Goal: Task Accomplishment & Management: Complete application form

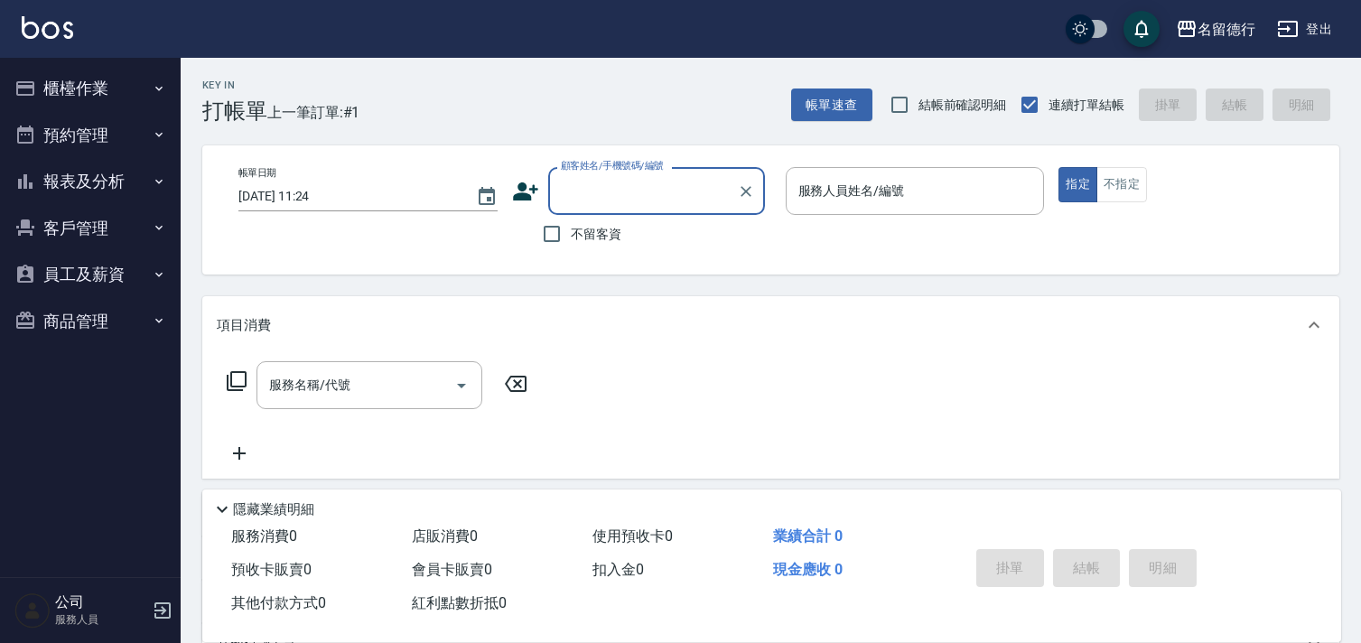
scroll to position [100, 0]
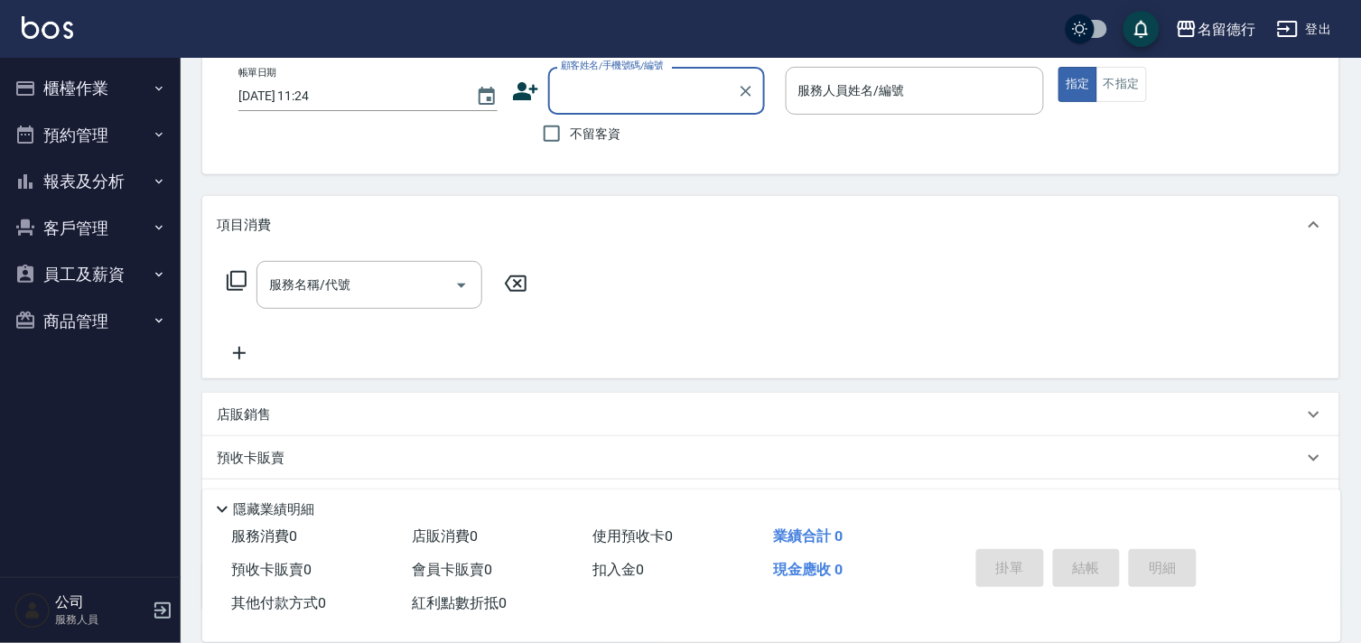
click at [59, 86] on button "櫃檯作業" at bounding box center [90, 88] width 166 height 47
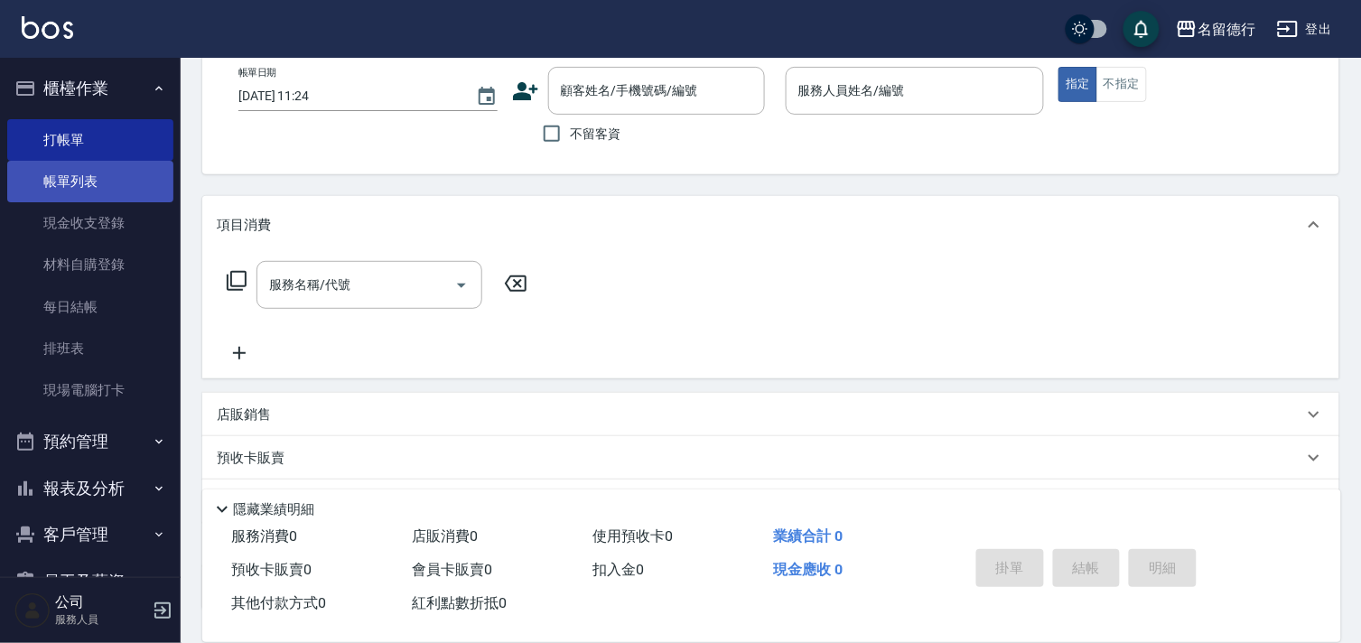
click at [79, 191] on link "帳單列表" at bounding box center [90, 182] width 166 height 42
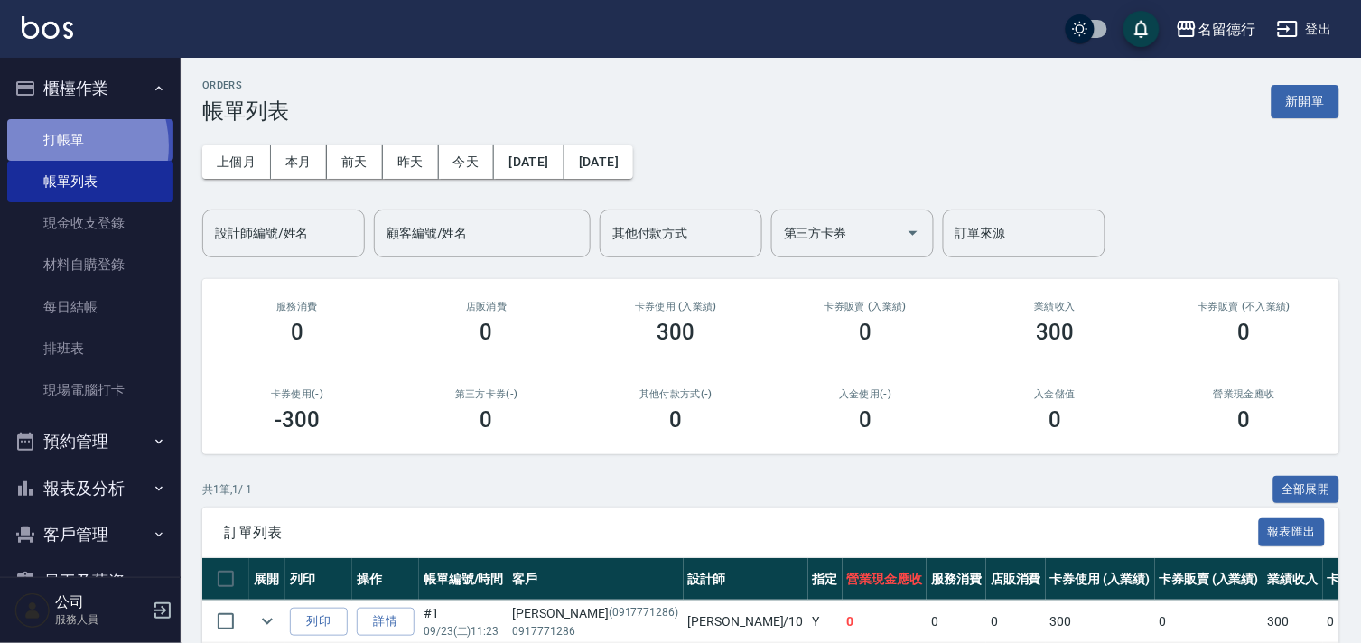
click at [61, 145] on link "打帳單" at bounding box center [90, 140] width 166 height 42
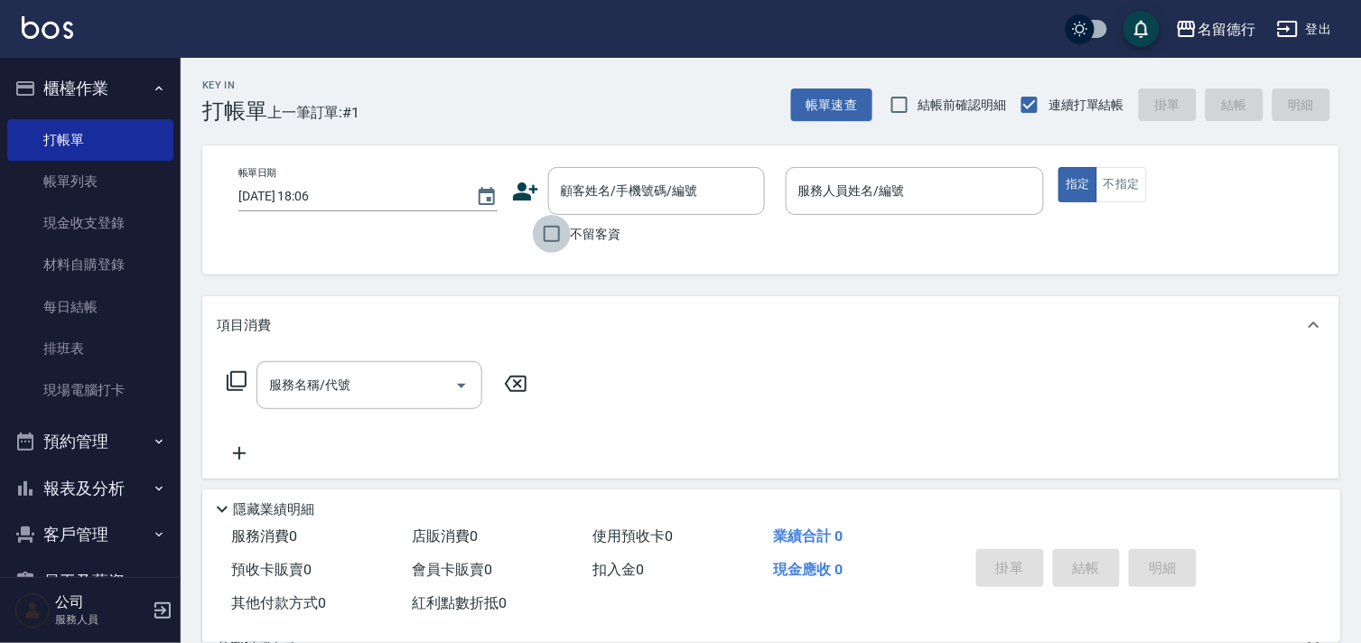
click at [554, 239] on input "不留客資" at bounding box center [552, 234] width 38 height 38
checkbox input "true"
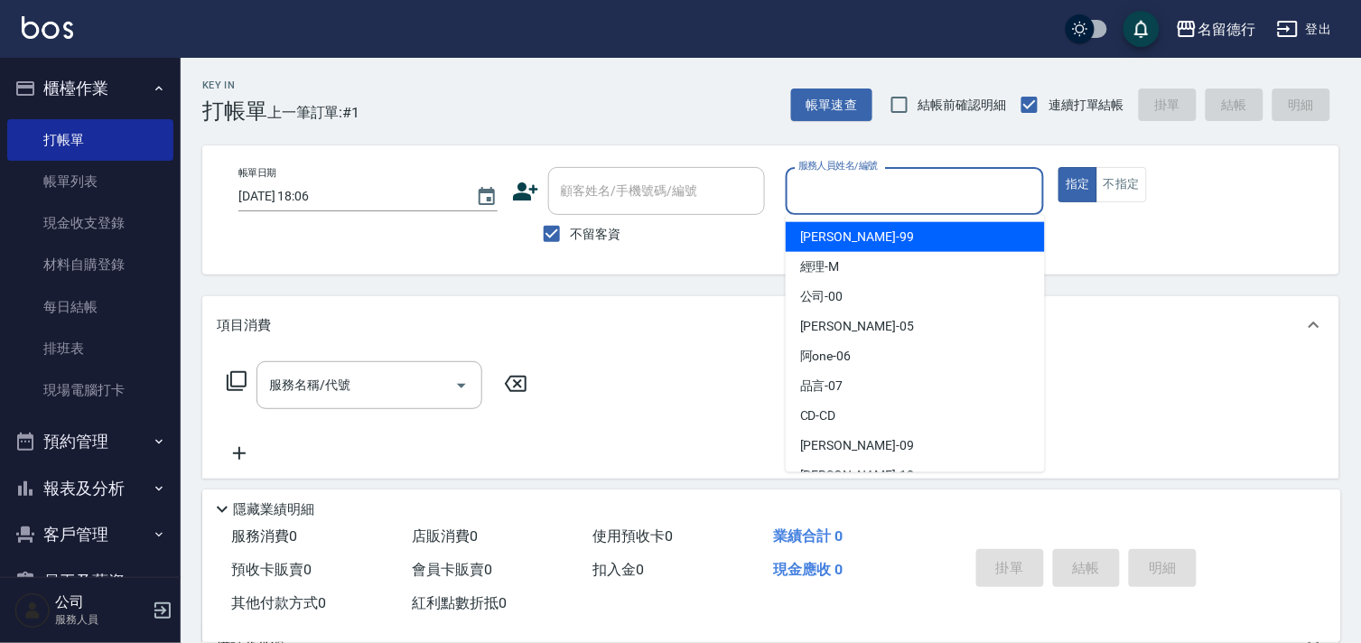
click at [822, 191] on input "服務人員姓名/編號" at bounding box center [915, 191] width 243 height 32
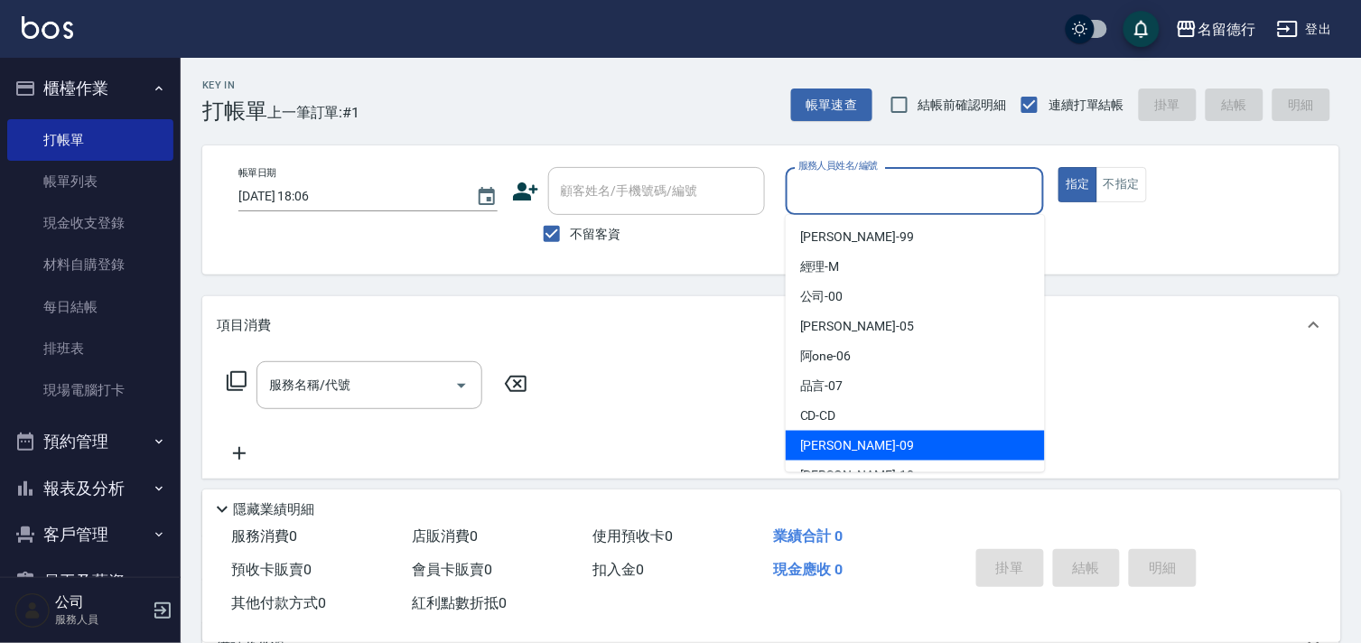
click at [829, 443] on span "[PERSON_NAME] -09" at bounding box center [857, 445] width 114 height 19
type input "[PERSON_NAME]-09"
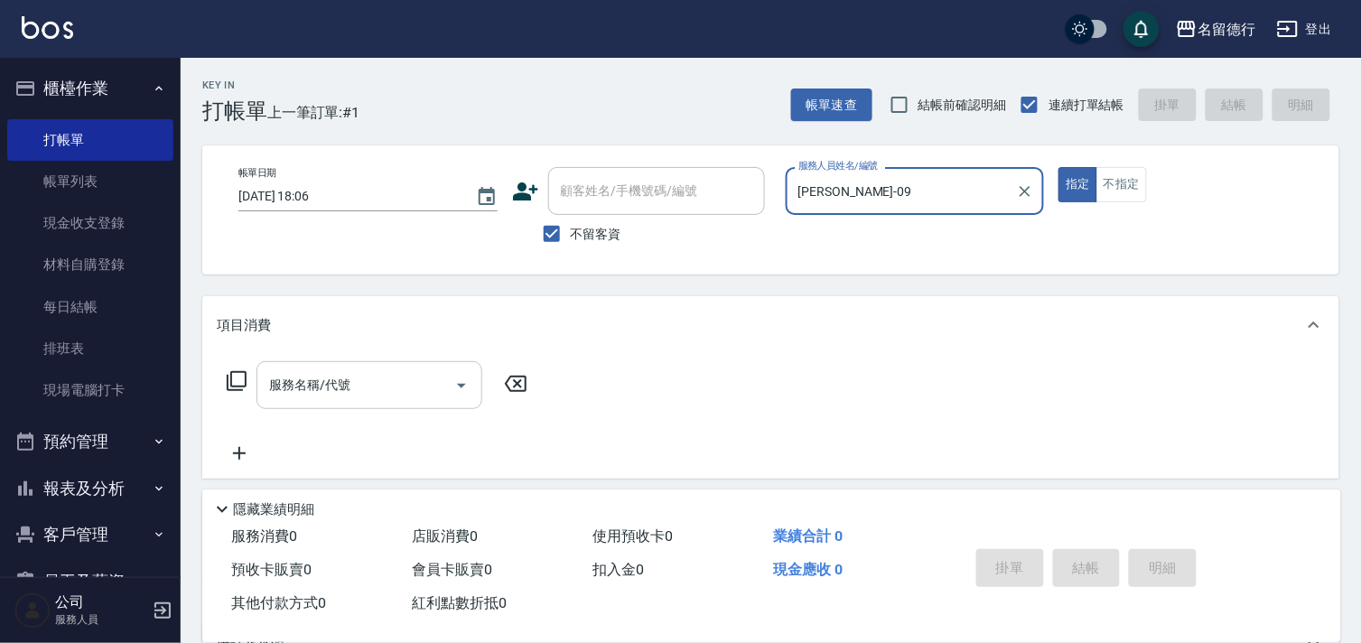
click at [347, 389] on div "服務名稱/代號 服務名稱/代號" at bounding box center [369, 385] width 226 height 48
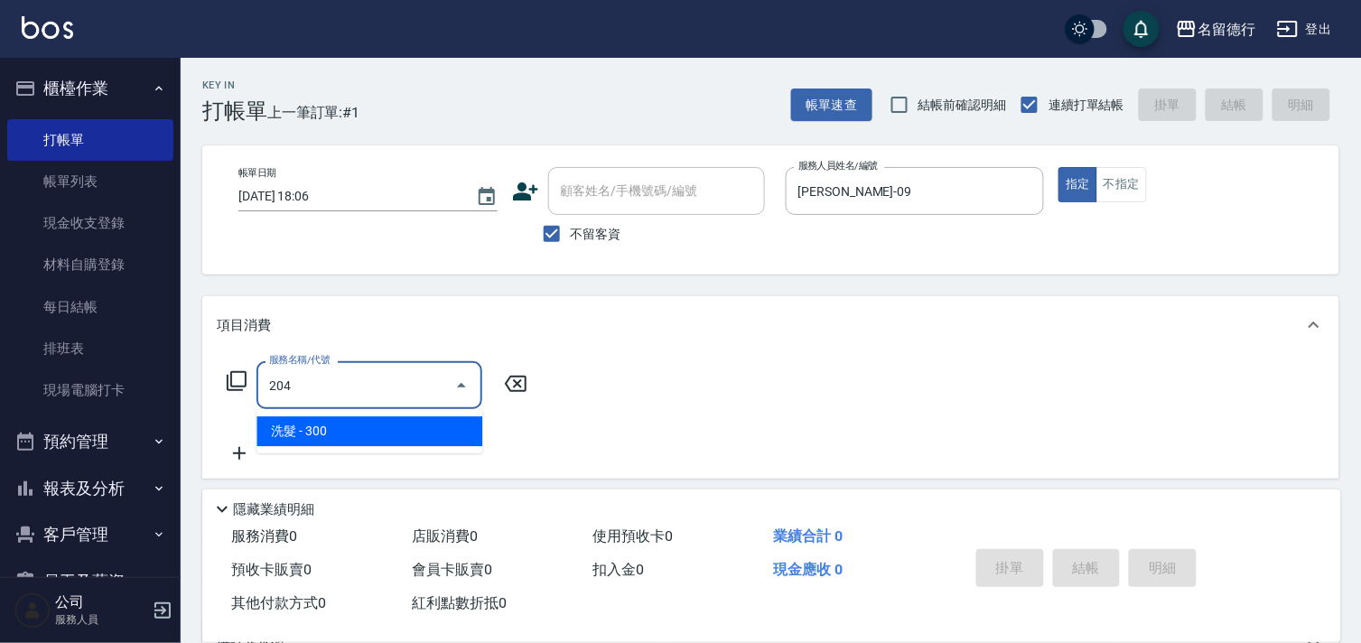
click at [345, 439] on span "洗髮 - 300" at bounding box center [369, 431] width 226 height 30
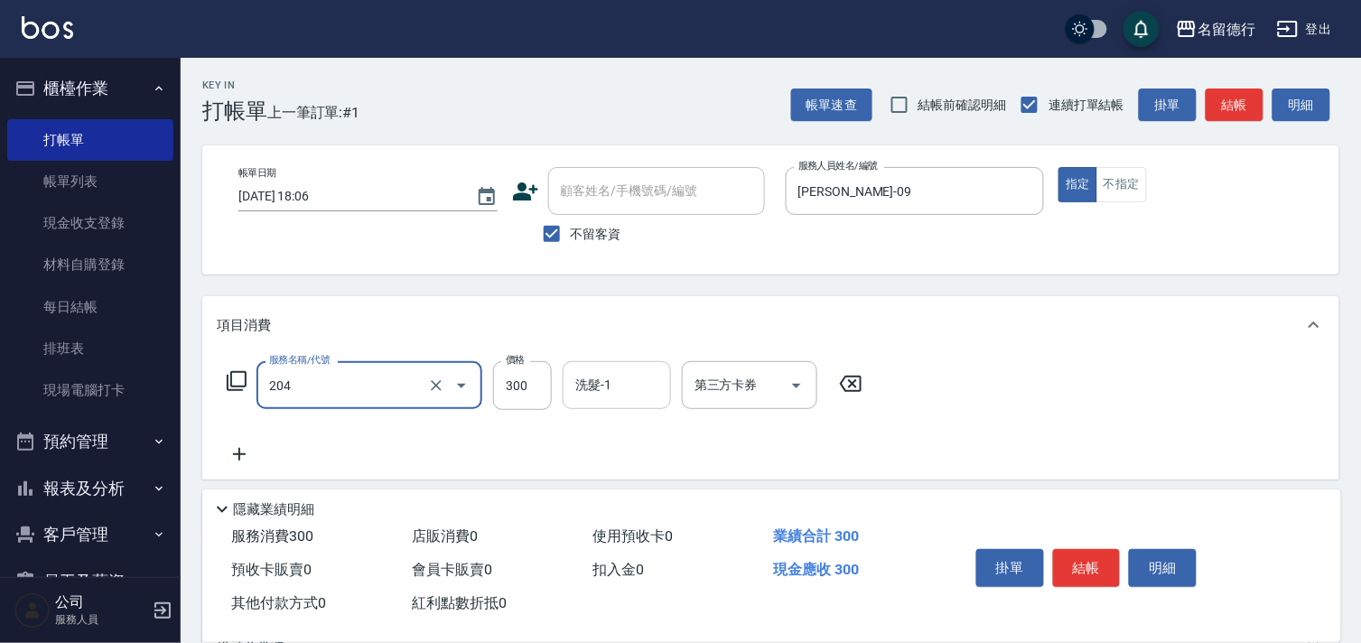
type input "洗髮(204)"
click at [641, 376] on input "洗髮-1" at bounding box center [617, 385] width 92 height 32
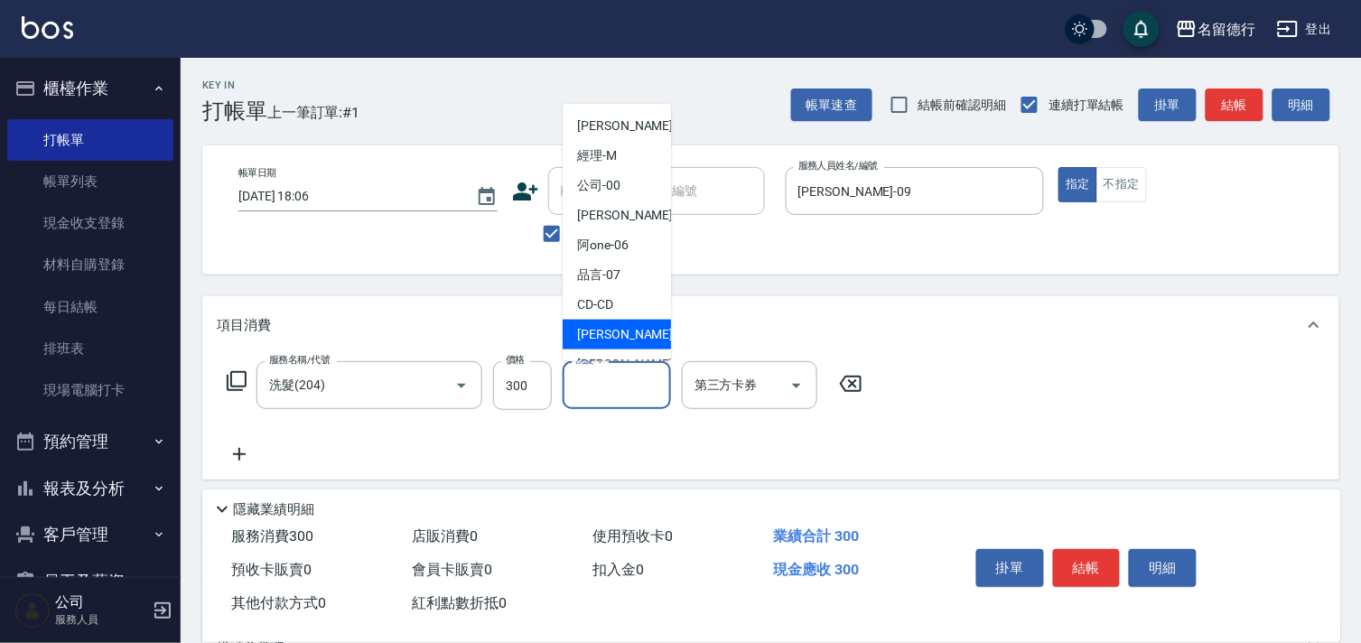
click at [629, 327] on div "[PERSON_NAME] -09" at bounding box center [617, 335] width 108 height 30
type input "[PERSON_NAME]-09"
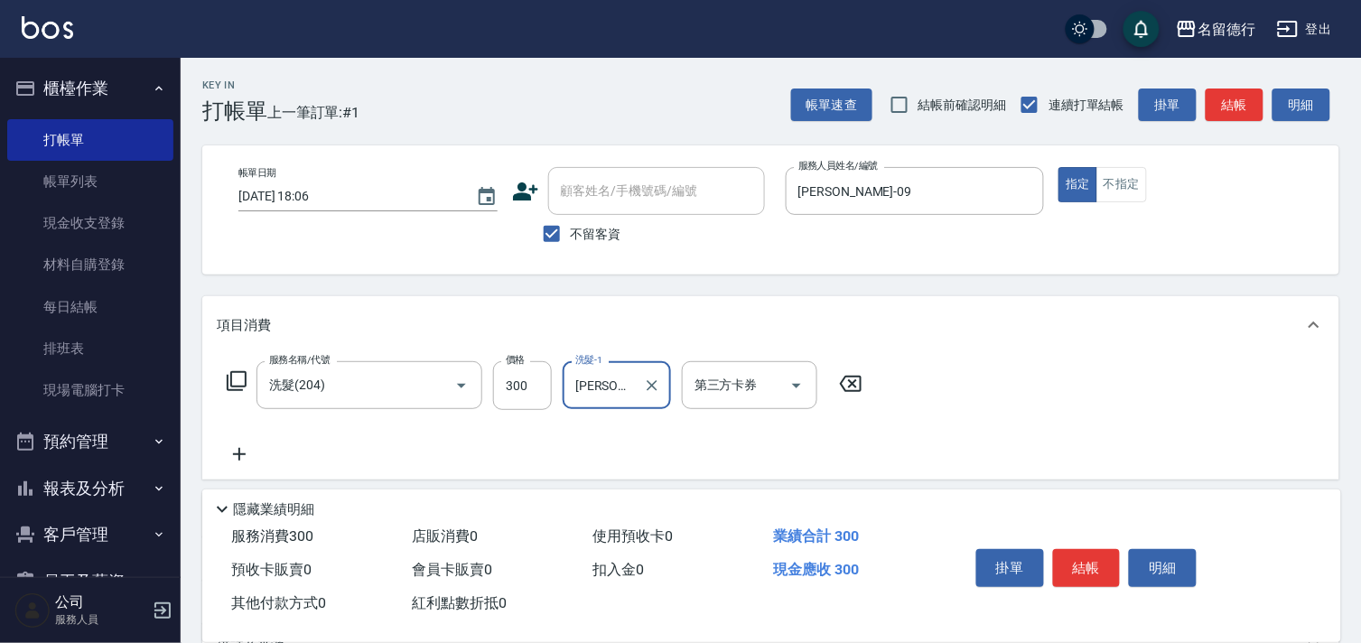
click at [231, 447] on icon at bounding box center [239, 454] width 45 height 22
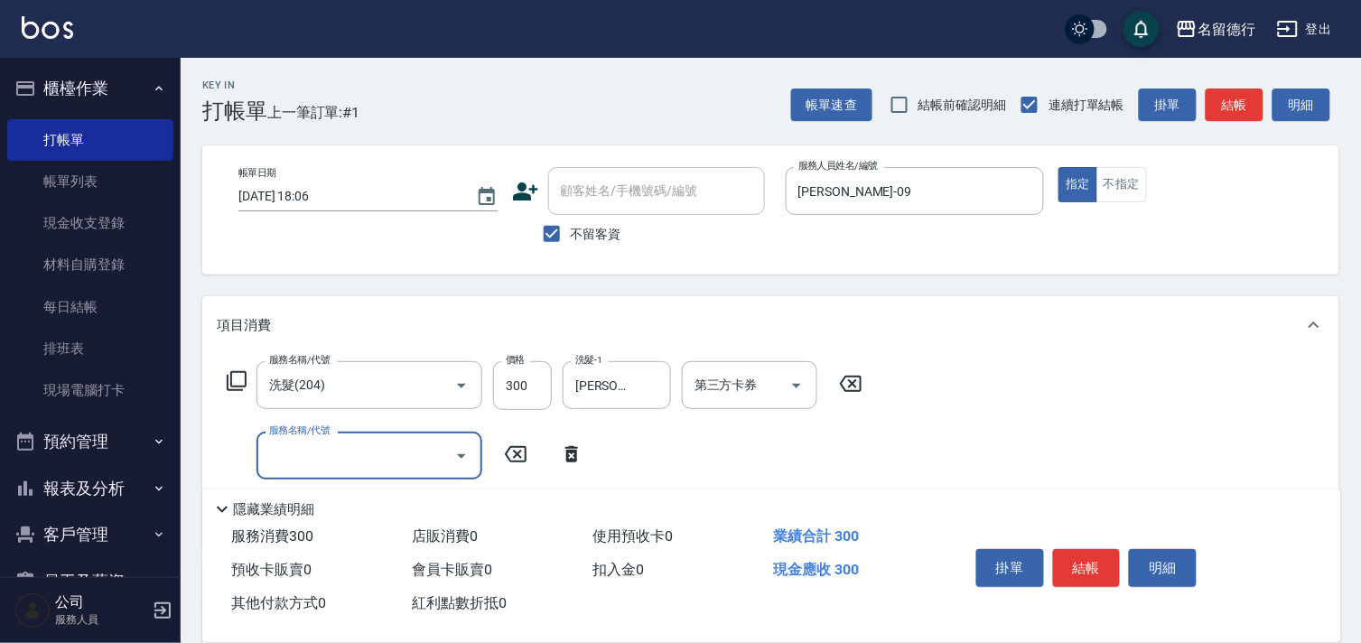
click at [307, 452] on input "服務名稱/代號" at bounding box center [356, 456] width 182 height 32
type input "302"
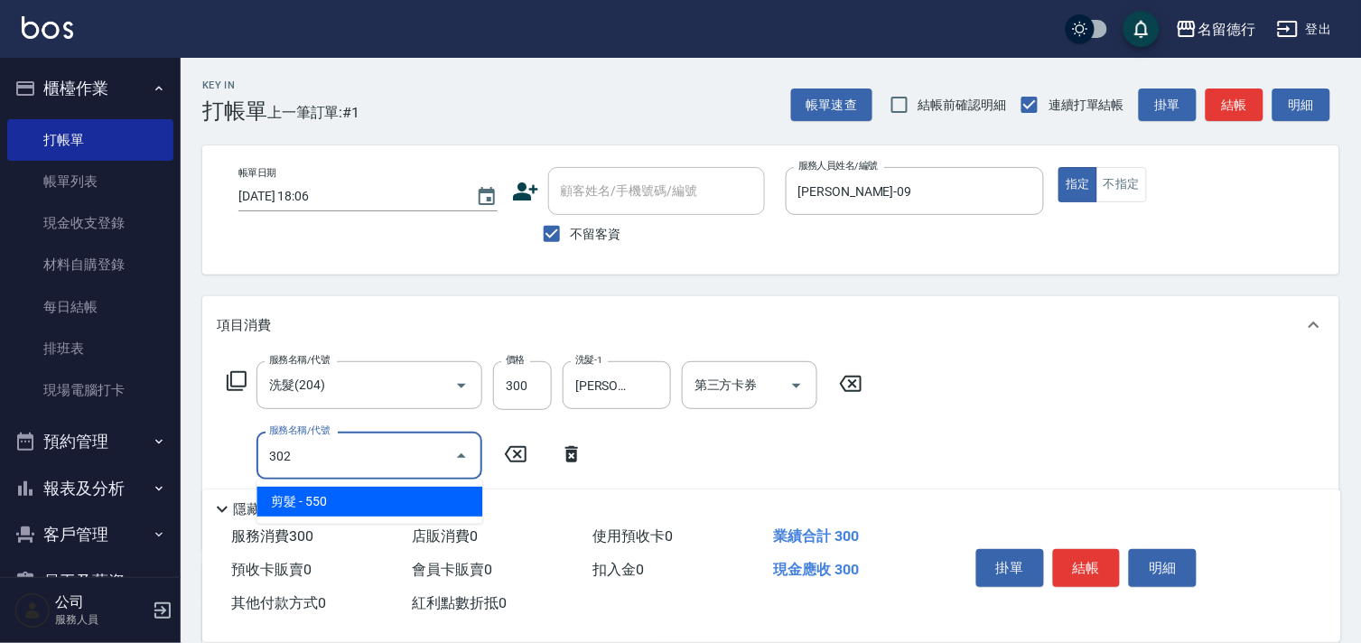
click at [329, 499] on span "剪髮 - 550" at bounding box center [369, 502] width 226 height 30
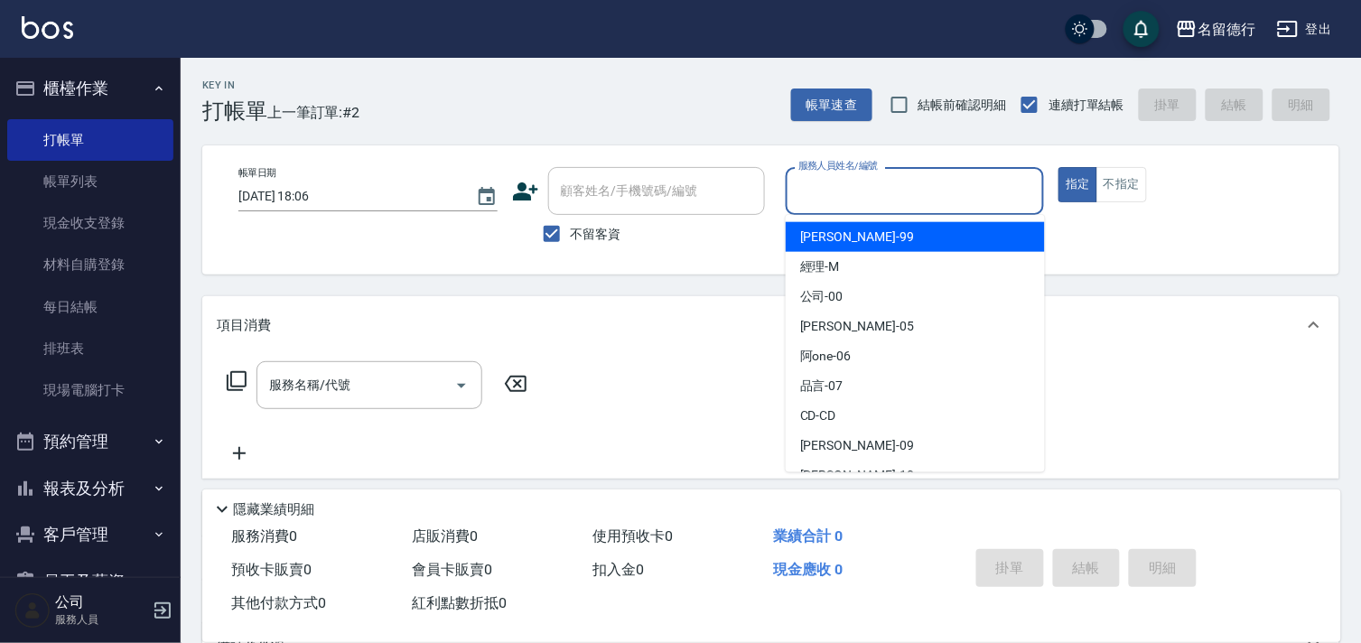
click at [815, 188] on input "服務人員姓名/編號" at bounding box center [915, 191] width 243 height 32
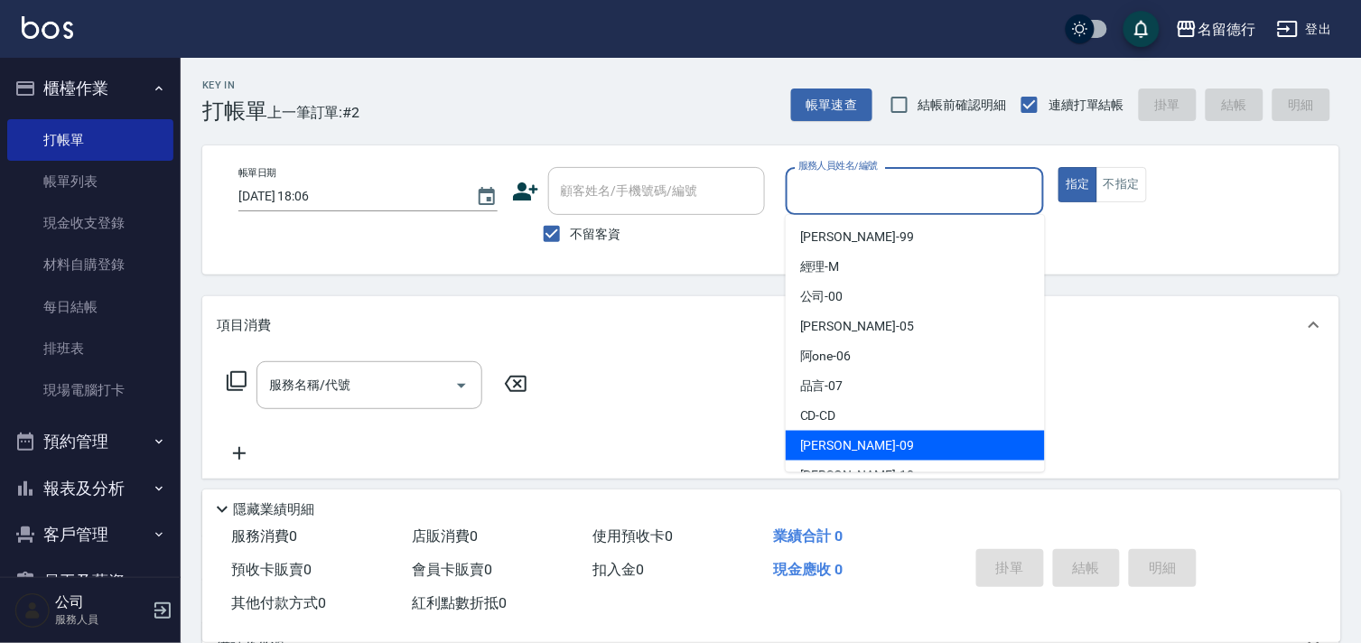
click at [824, 436] on span "[PERSON_NAME] -09" at bounding box center [857, 445] width 114 height 19
type input "[PERSON_NAME]-09"
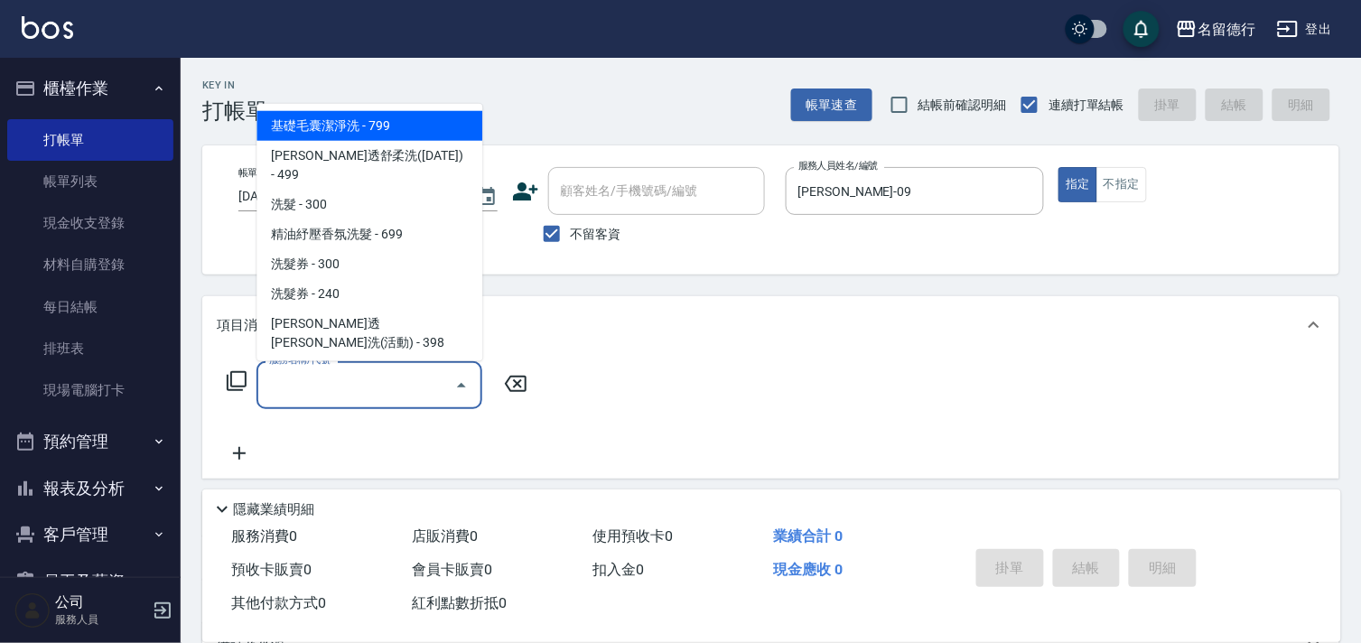
click at [348, 387] on input "服務名稱/代號" at bounding box center [356, 385] width 182 height 32
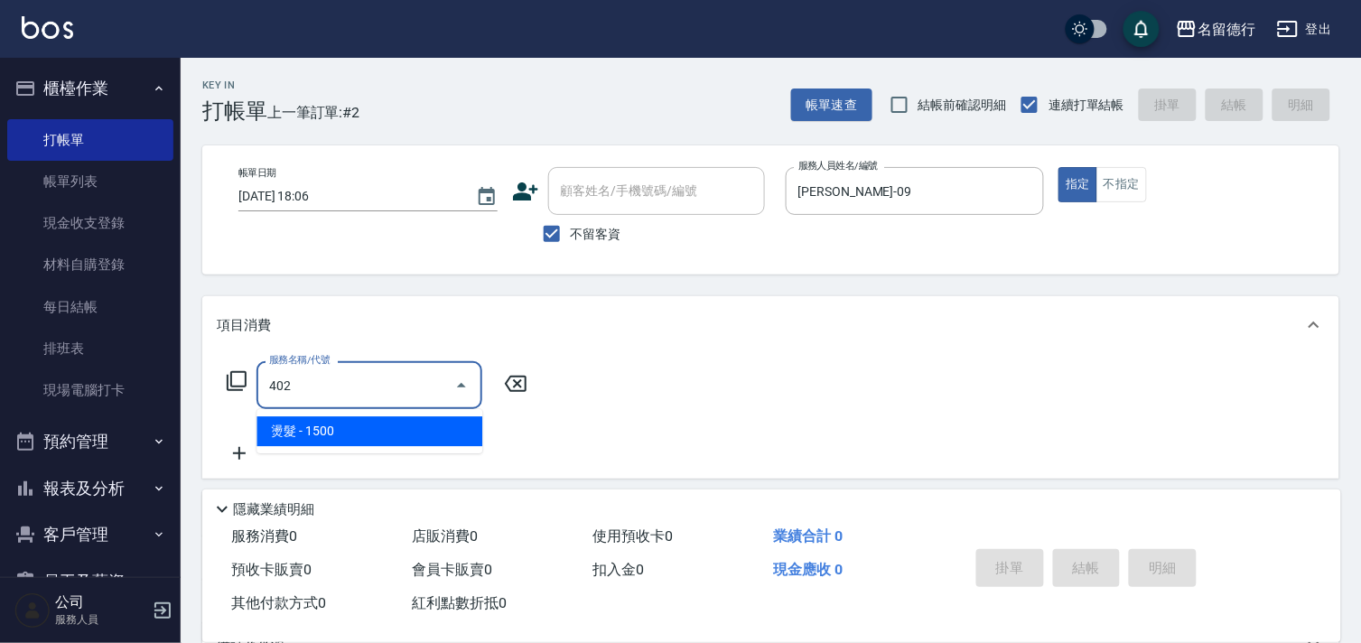
click at [330, 436] on span "燙髮 - 1500" at bounding box center [369, 431] width 226 height 30
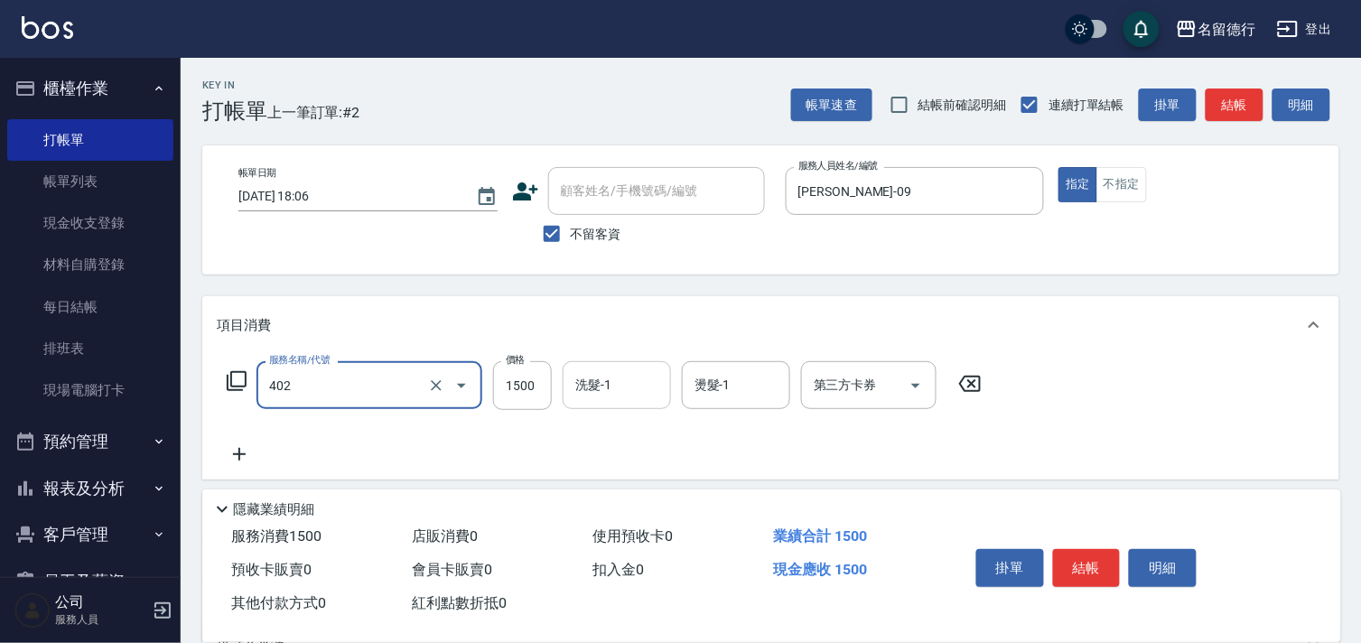
type input "燙髮(402)"
click at [601, 384] on div "洗髮-1 洗髮-1" at bounding box center [617, 385] width 108 height 48
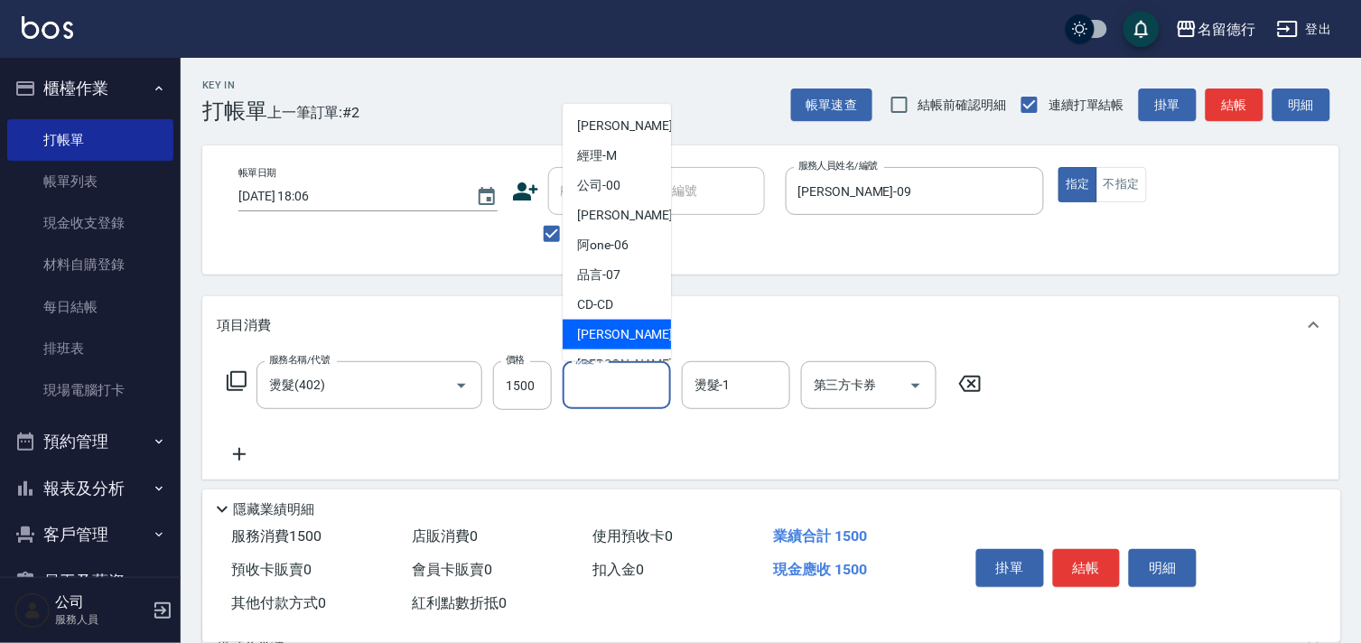
click at [601, 336] on span "[PERSON_NAME] -09" at bounding box center [634, 334] width 114 height 19
type input "[PERSON_NAME]-09"
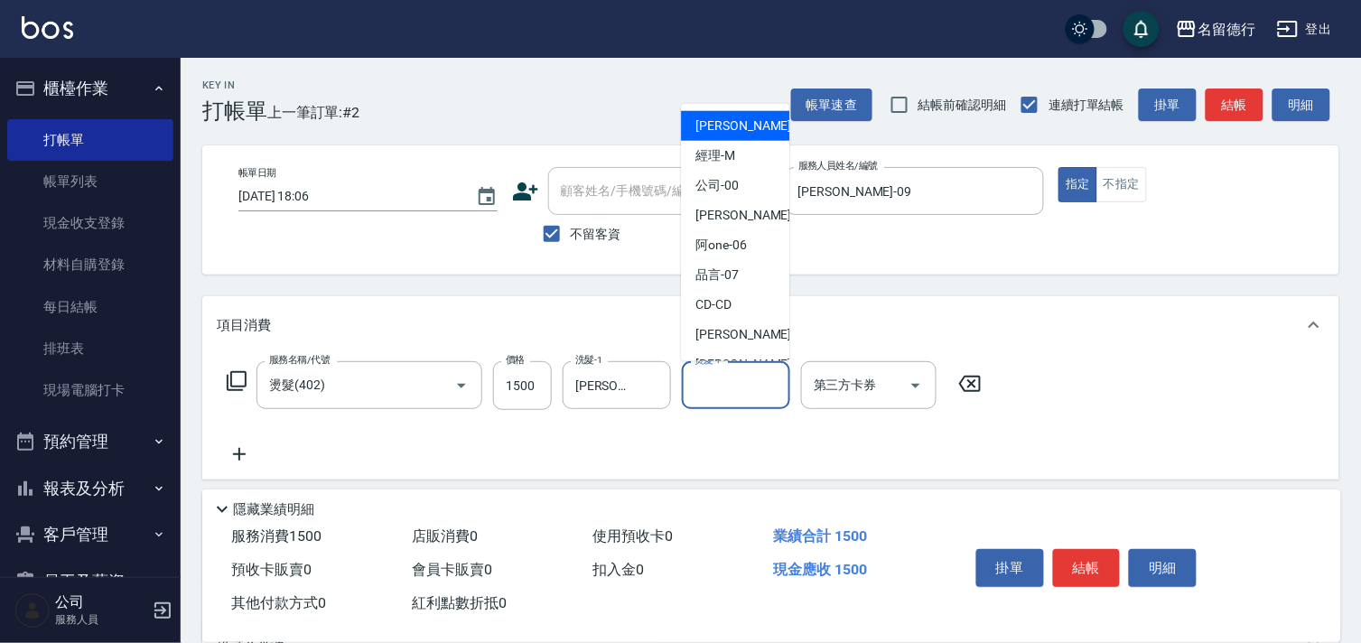
click at [718, 389] on input "燙髮-1" at bounding box center [736, 385] width 92 height 32
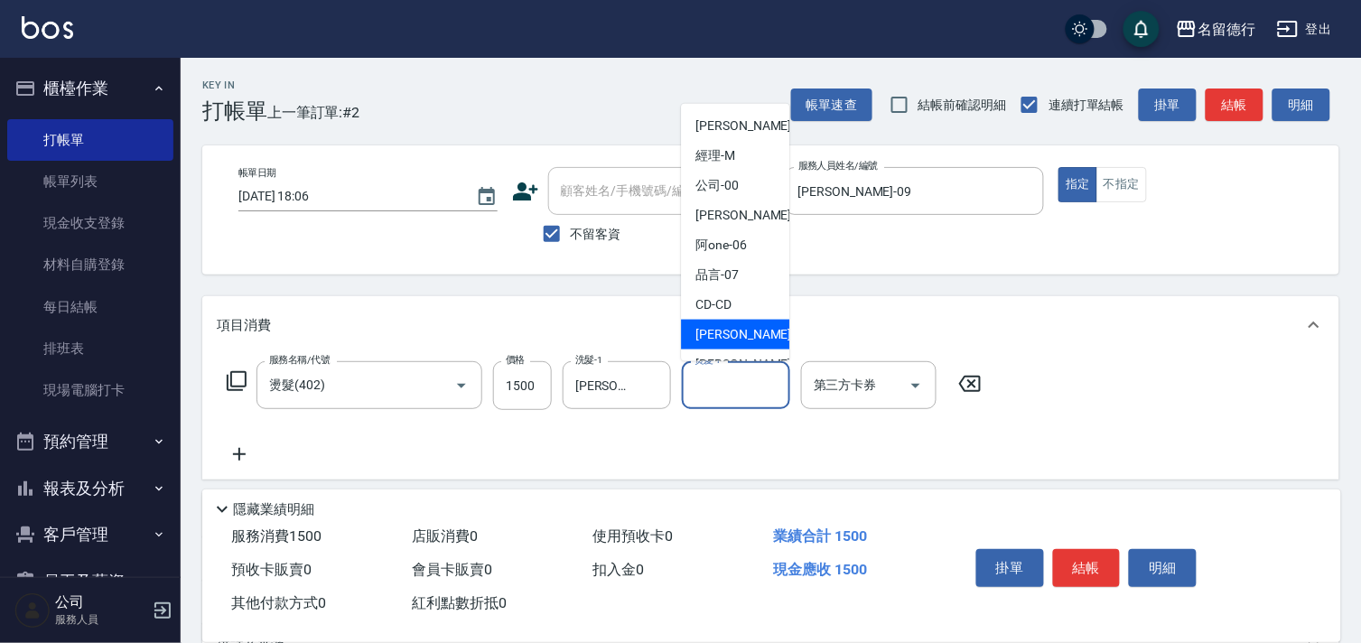
click at [722, 344] on div "[PERSON_NAME] -09" at bounding box center [735, 335] width 108 height 30
type input "[PERSON_NAME]-09"
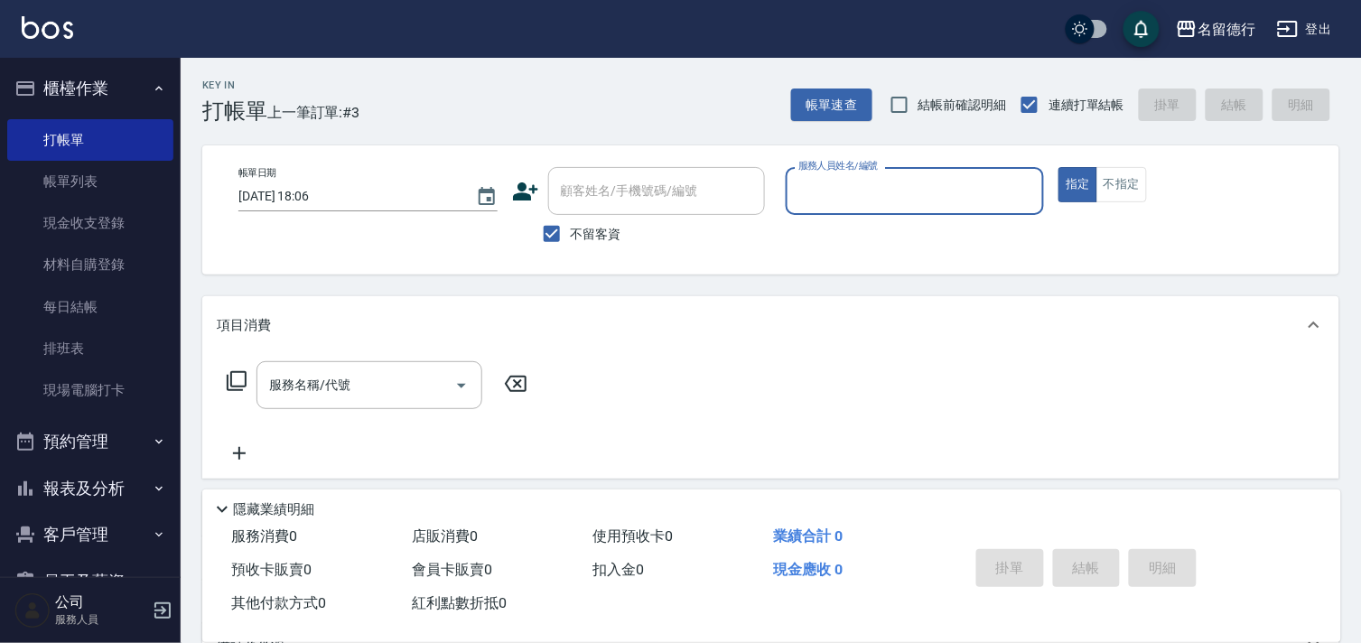
click at [852, 181] on input "服務人員姓名/編號" at bounding box center [915, 191] width 243 height 32
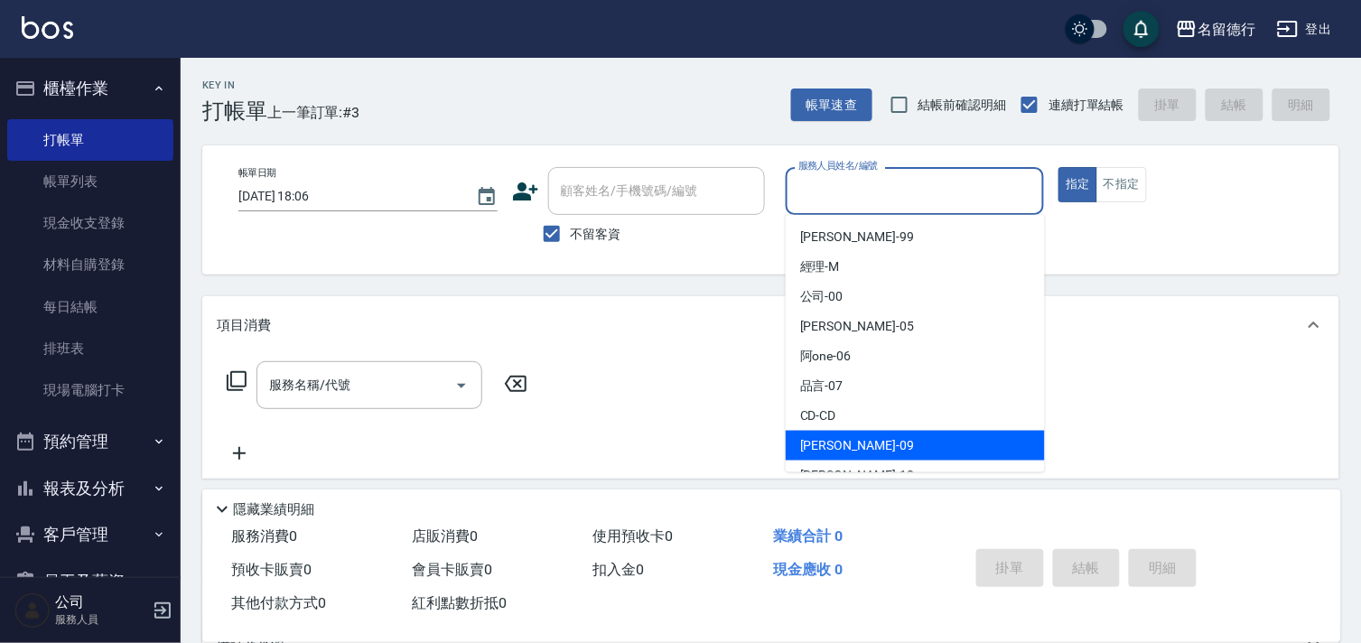
click at [811, 443] on span "[PERSON_NAME] -09" at bounding box center [857, 445] width 114 height 19
type input "[PERSON_NAME]-09"
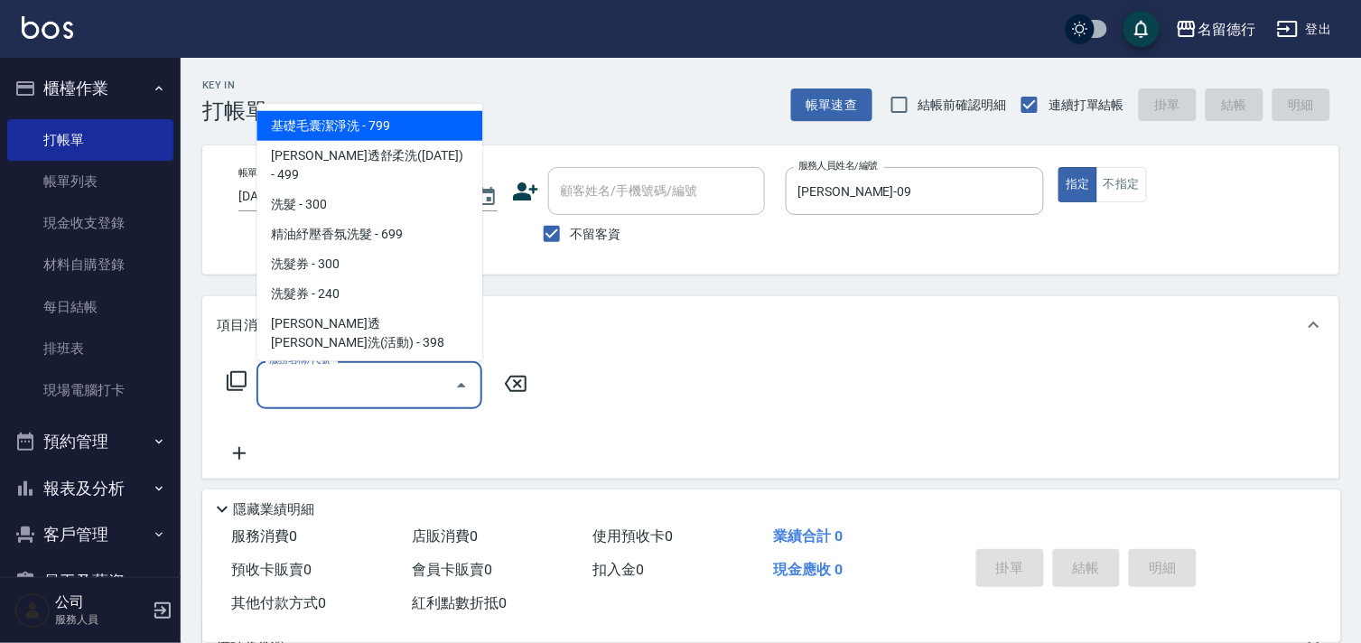
click at [370, 377] on input "服務名稱/代號" at bounding box center [356, 385] width 182 height 32
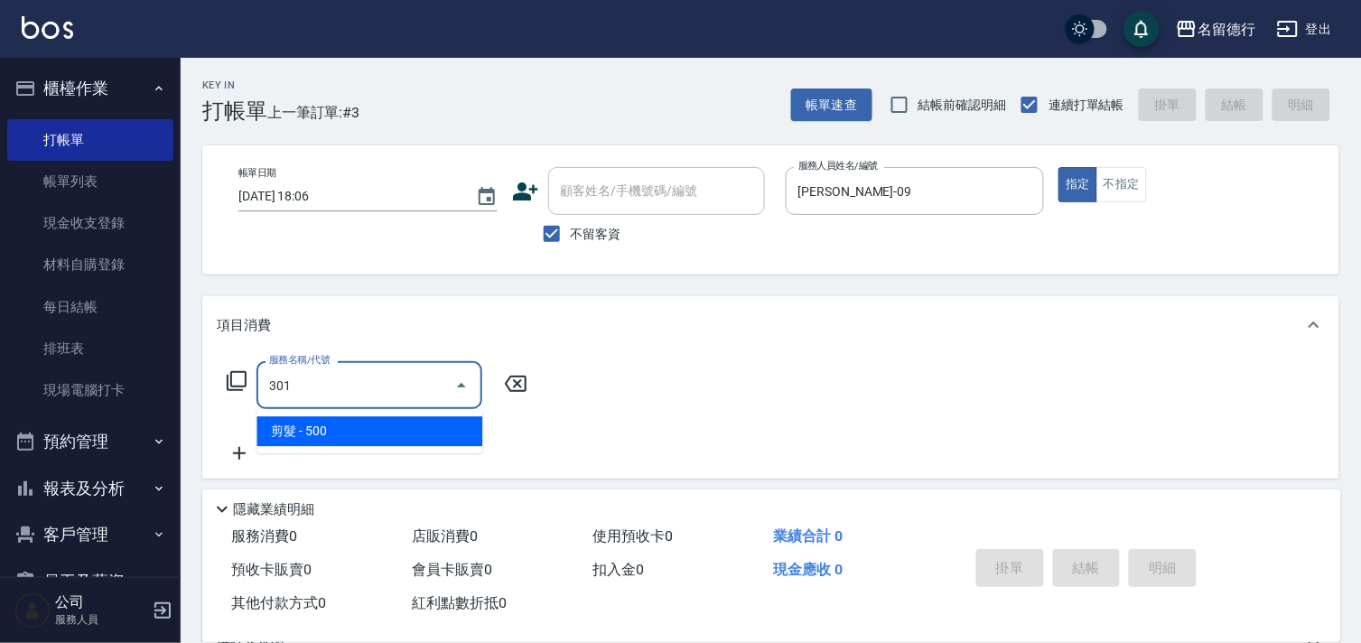
click at [396, 422] on span "剪髮 - 500" at bounding box center [369, 431] width 226 height 30
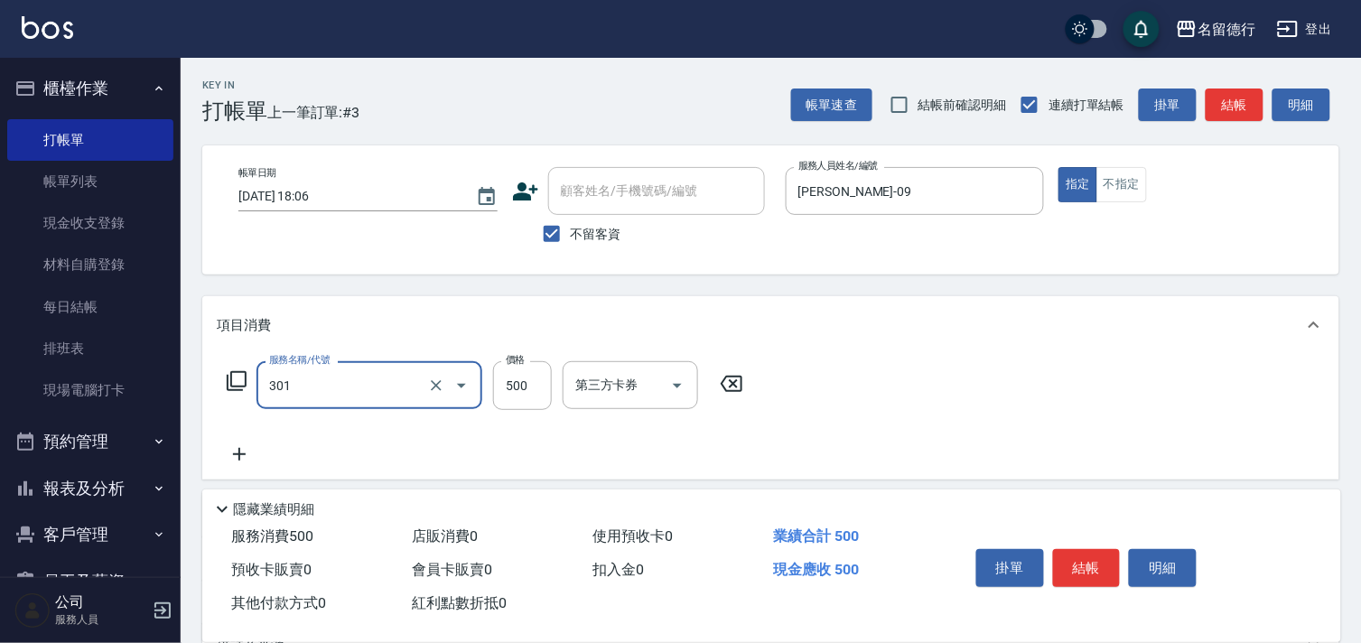
type input "剪髮(301)"
click at [237, 461] on icon at bounding box center [239, 454] width 45 height 22
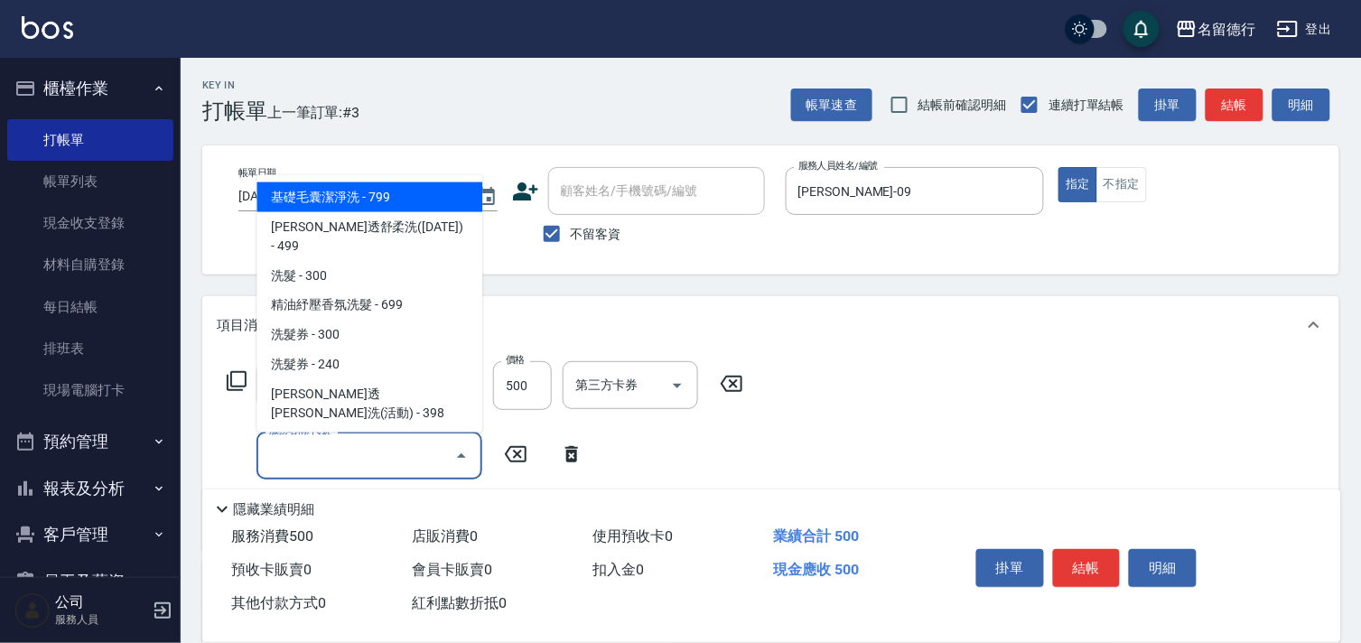
click at [340, 464] on input "服務名稱/代號" at bounding box center [356, 456] width 182 height 32
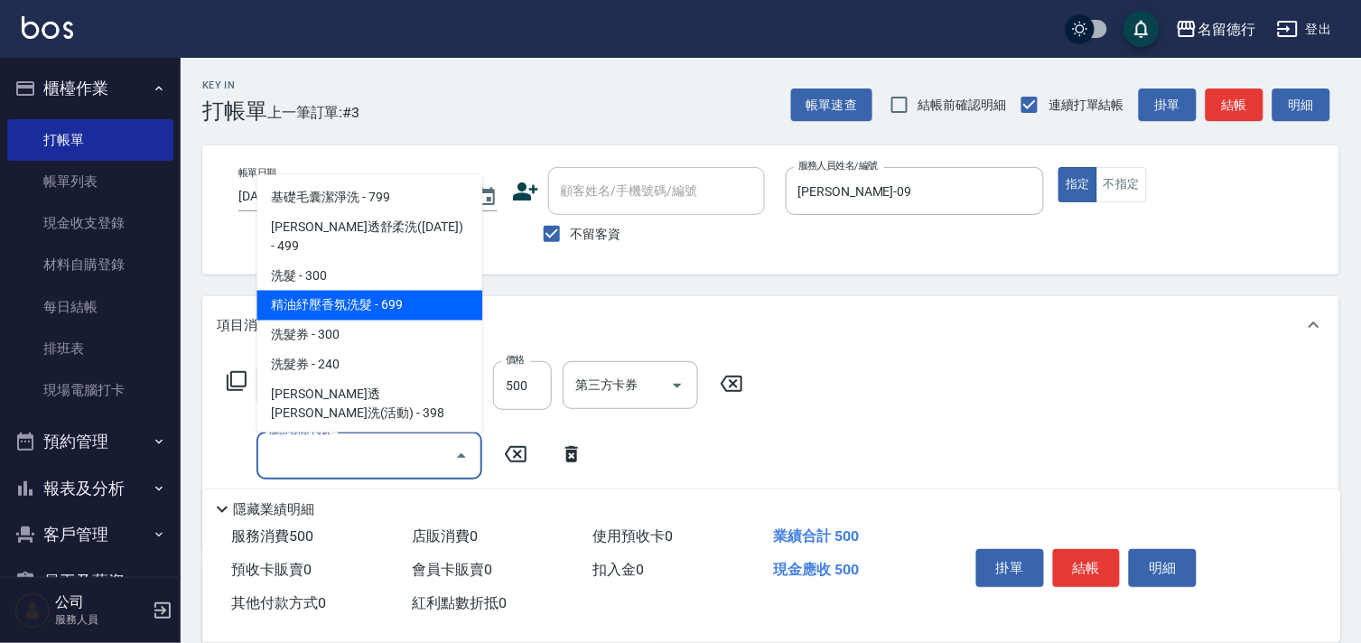
click at [363, 291] on span "精油紓壓香氛洗髮 - 699" at bounding box center [369, 306] width 226 height 30
type input "精油紓壓香氛洗髮(206)"
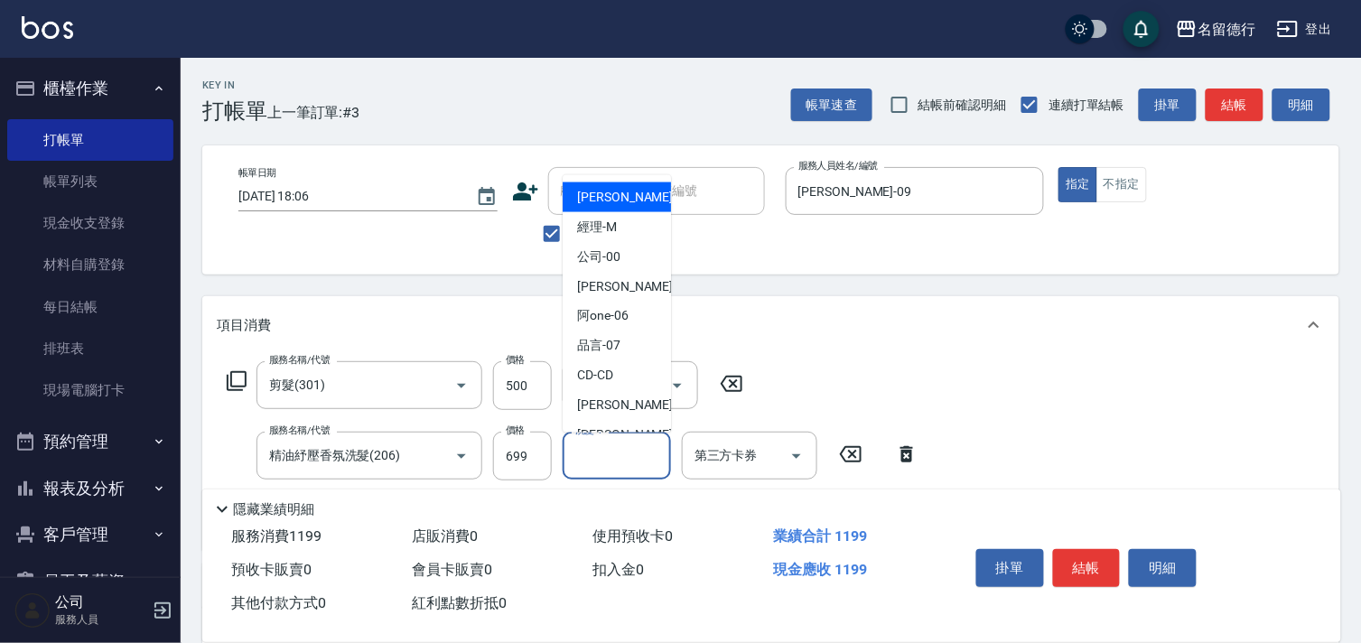
click at [602, 468] on input "洗髮-1" at bounding box center [617, 456] width 92 height 32
click at [600, 403] on span "[PERSON_NAME] -09" at bounding box center [634, 405] width 114 height 19
type input "[PERSON_NAME]-09"
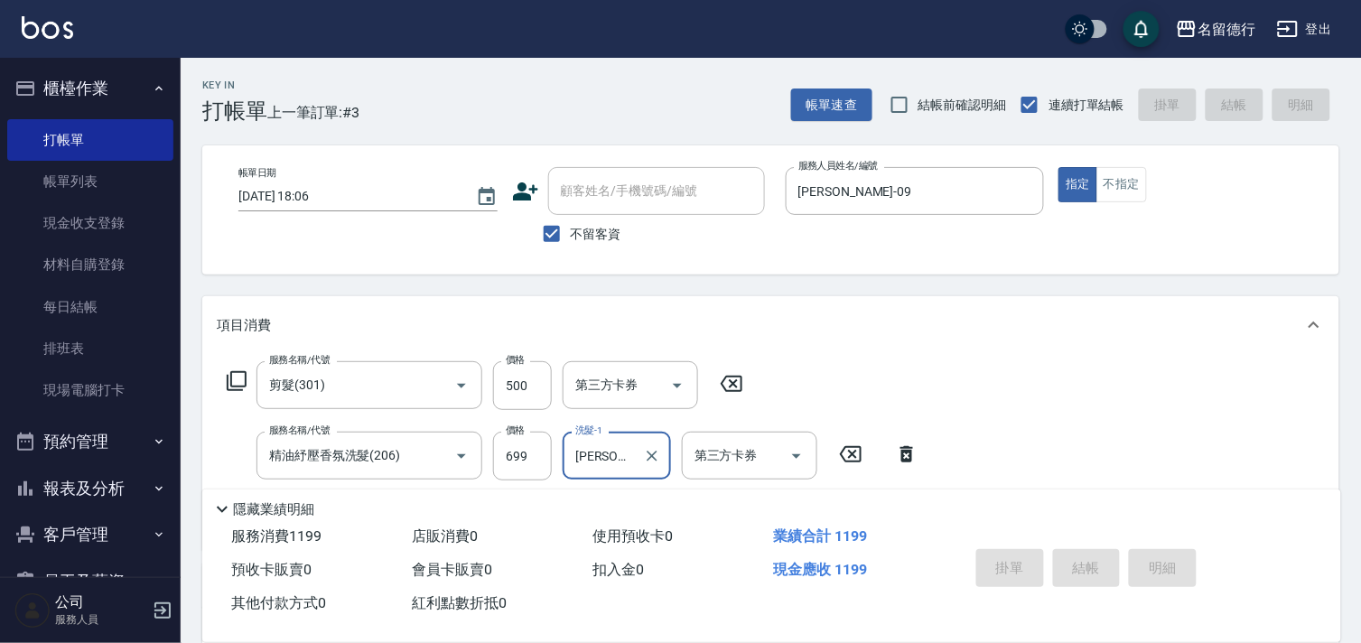
type input "[DATE] 18:07"
